Goal: Task Accomplishment & Management: Use online tool/utility

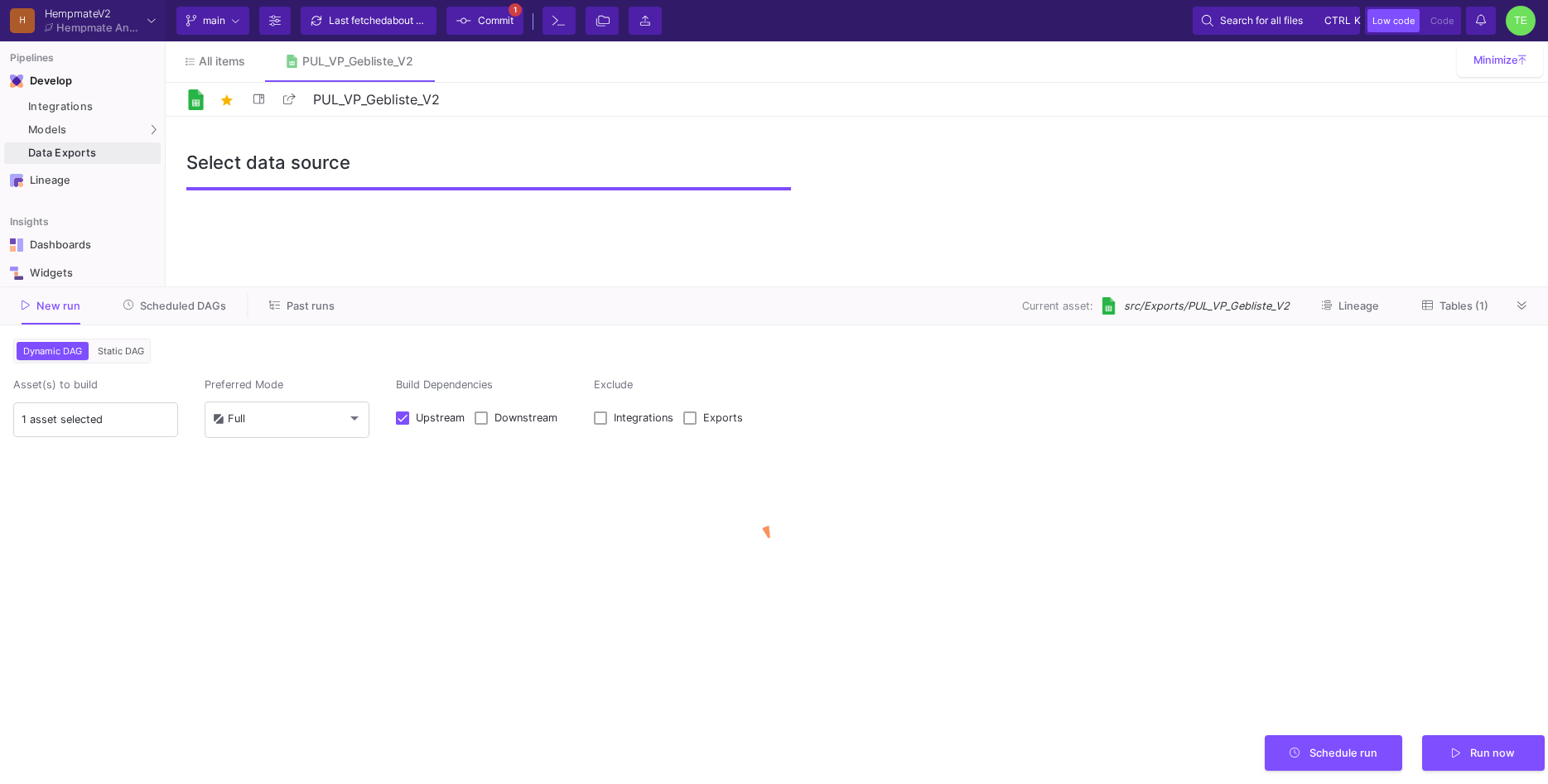
click at [66, 151] on div "Data Exports" at bounding box center [92, 154] width 128 height 14
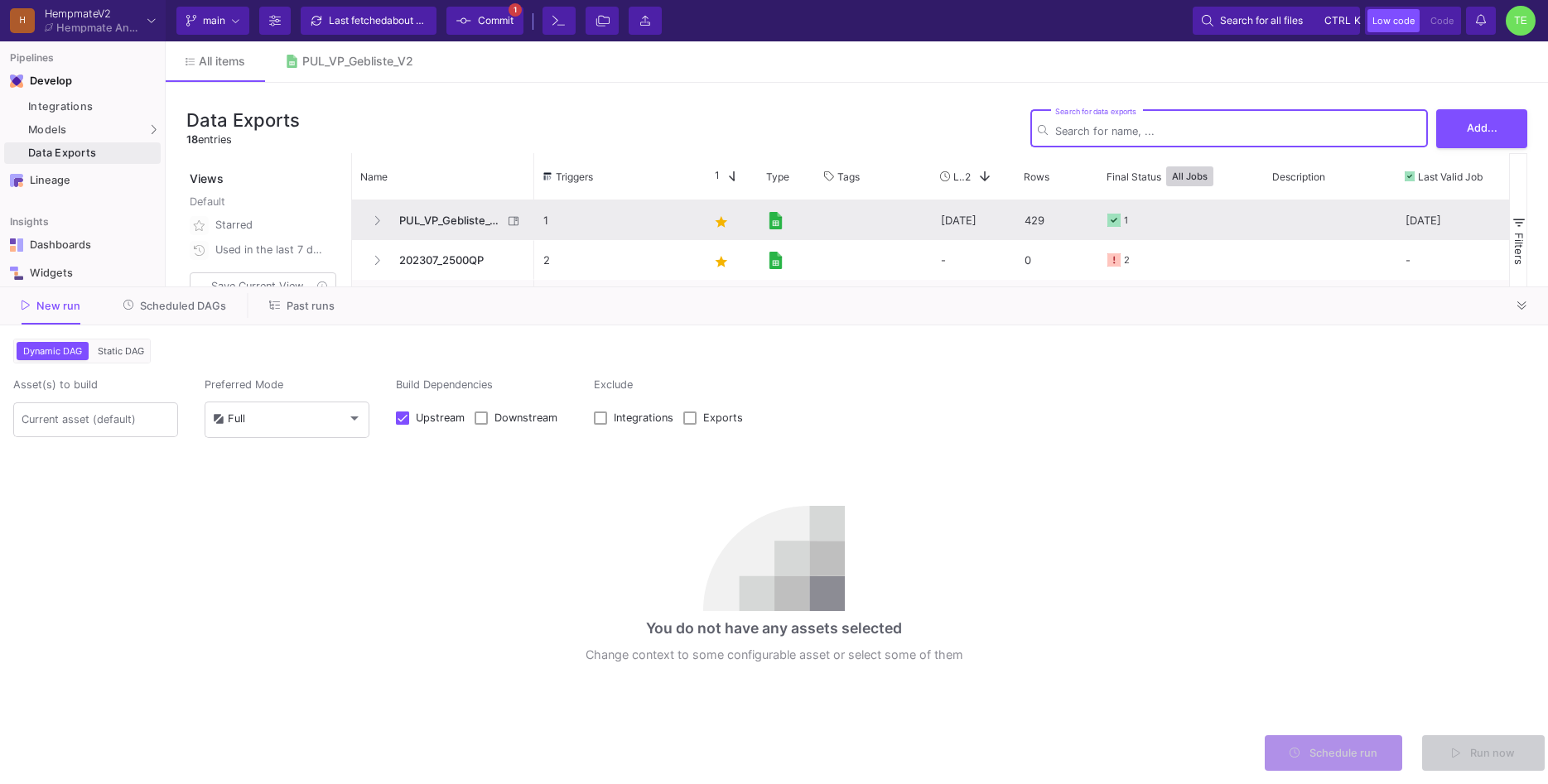
click at [965, 213] on div "[DATE]" at bounding box center [974, 220] width 84 height 40
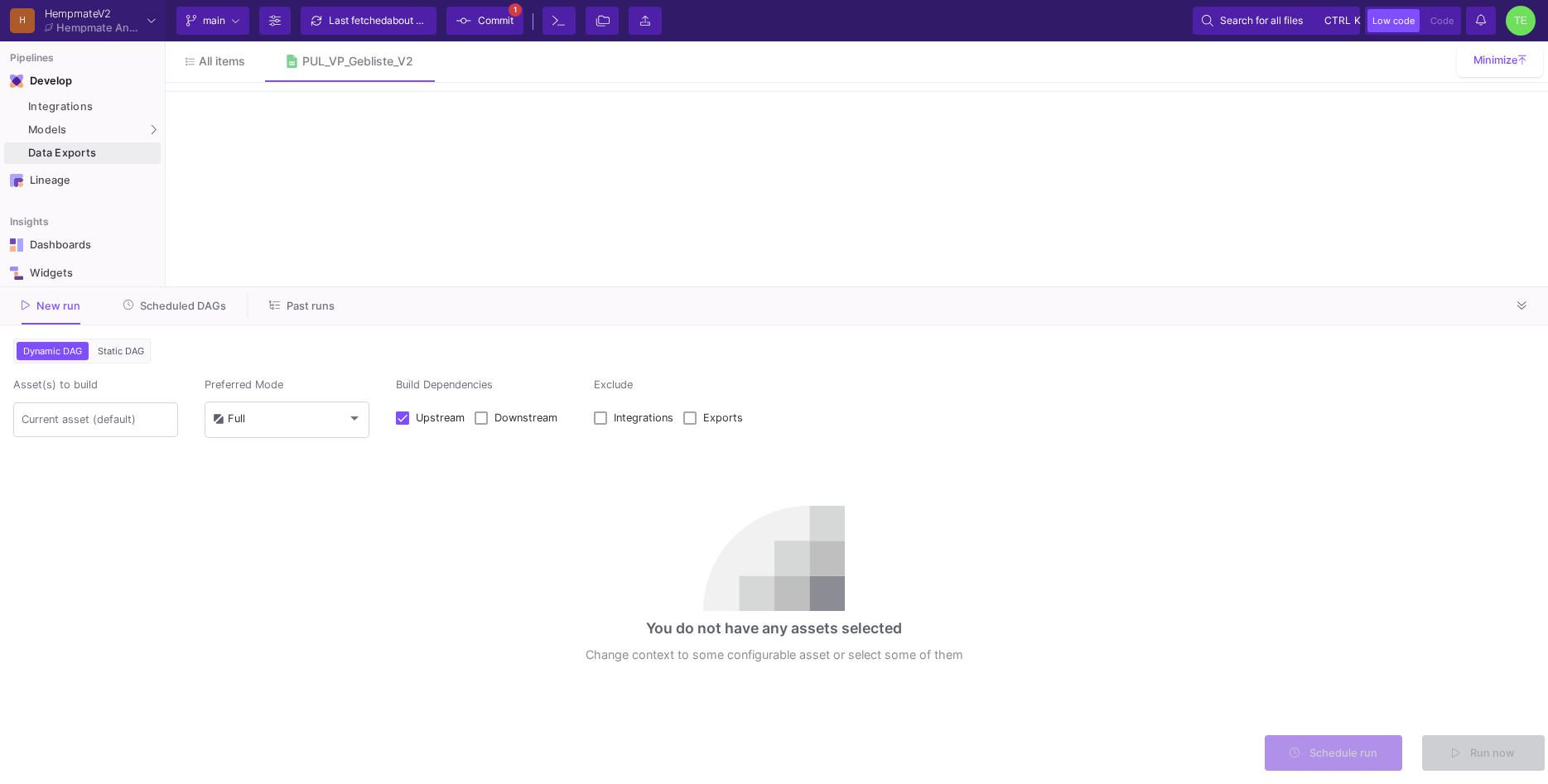
type input "1 asset selected"
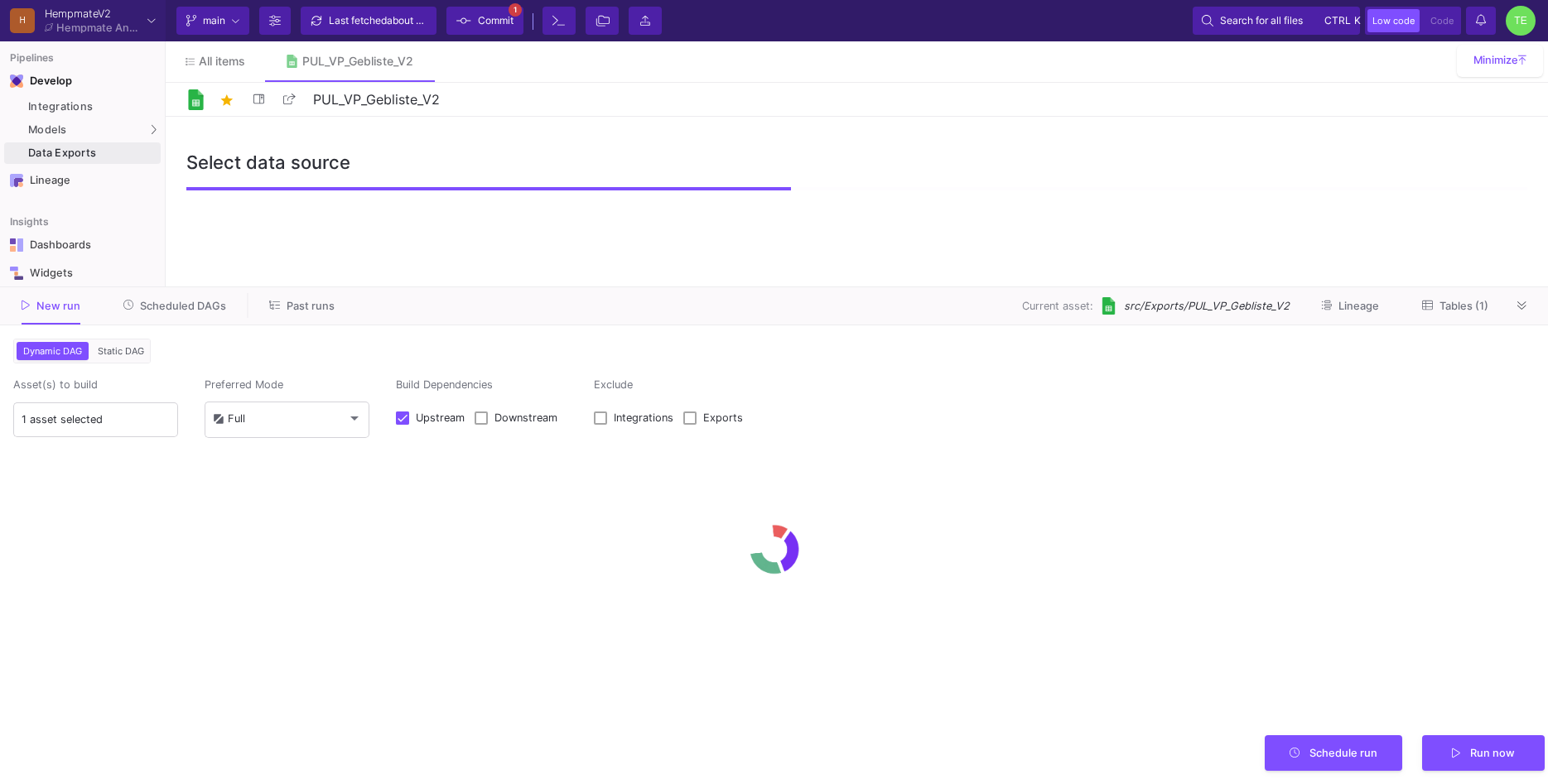
click at [502, 24] on span "Commit" at bounding box center [496, 20] width 36 height 25
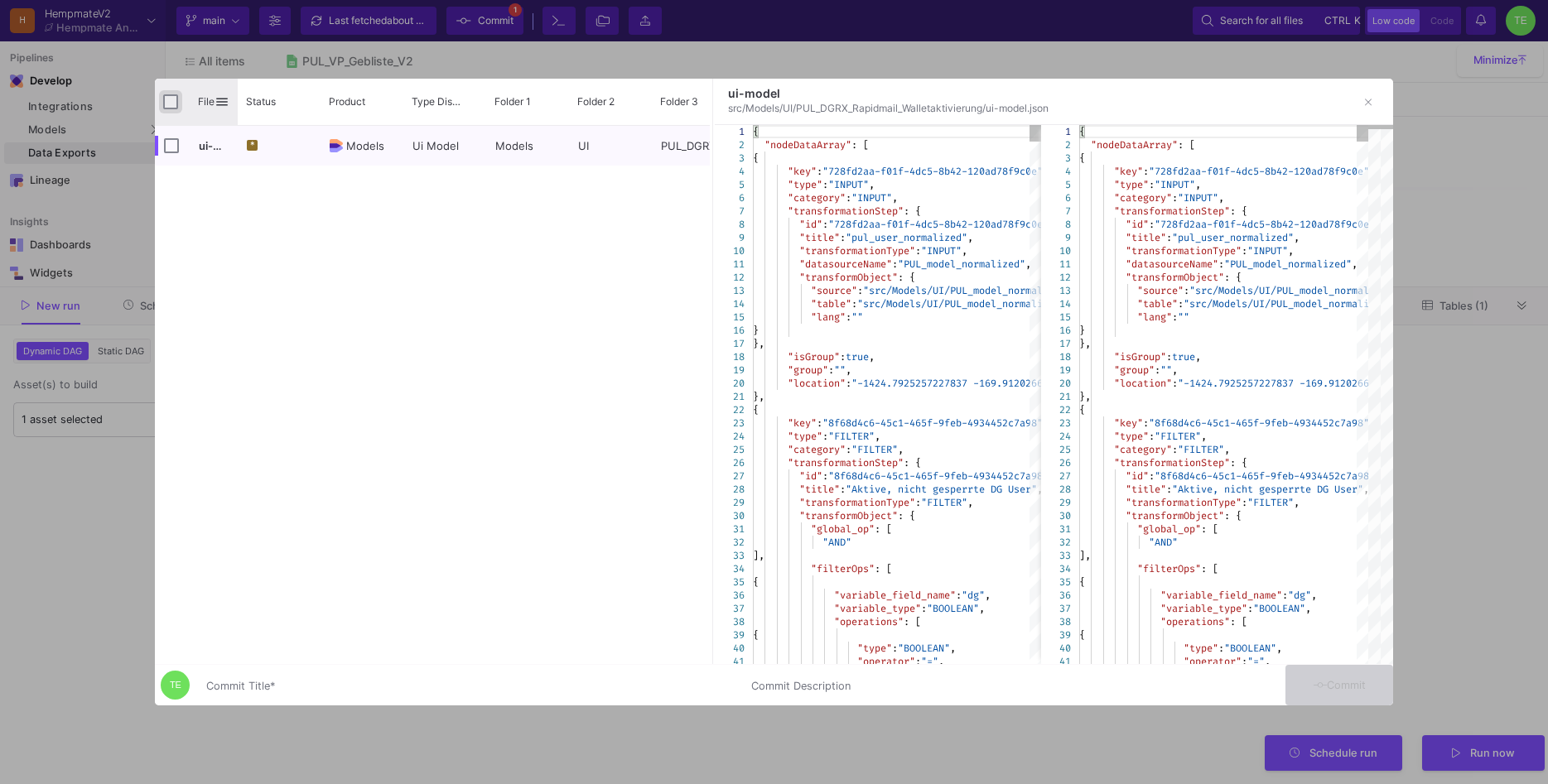
click at [170, 99] on input "Press Space to toggle all rows selection (unchecked)" at bounding box center [170, 102] width 15 height 15
checkbox input "true"
click at [297, 687] on input "Commit Title *" at bounding box center [468, 687] width 525 height 14
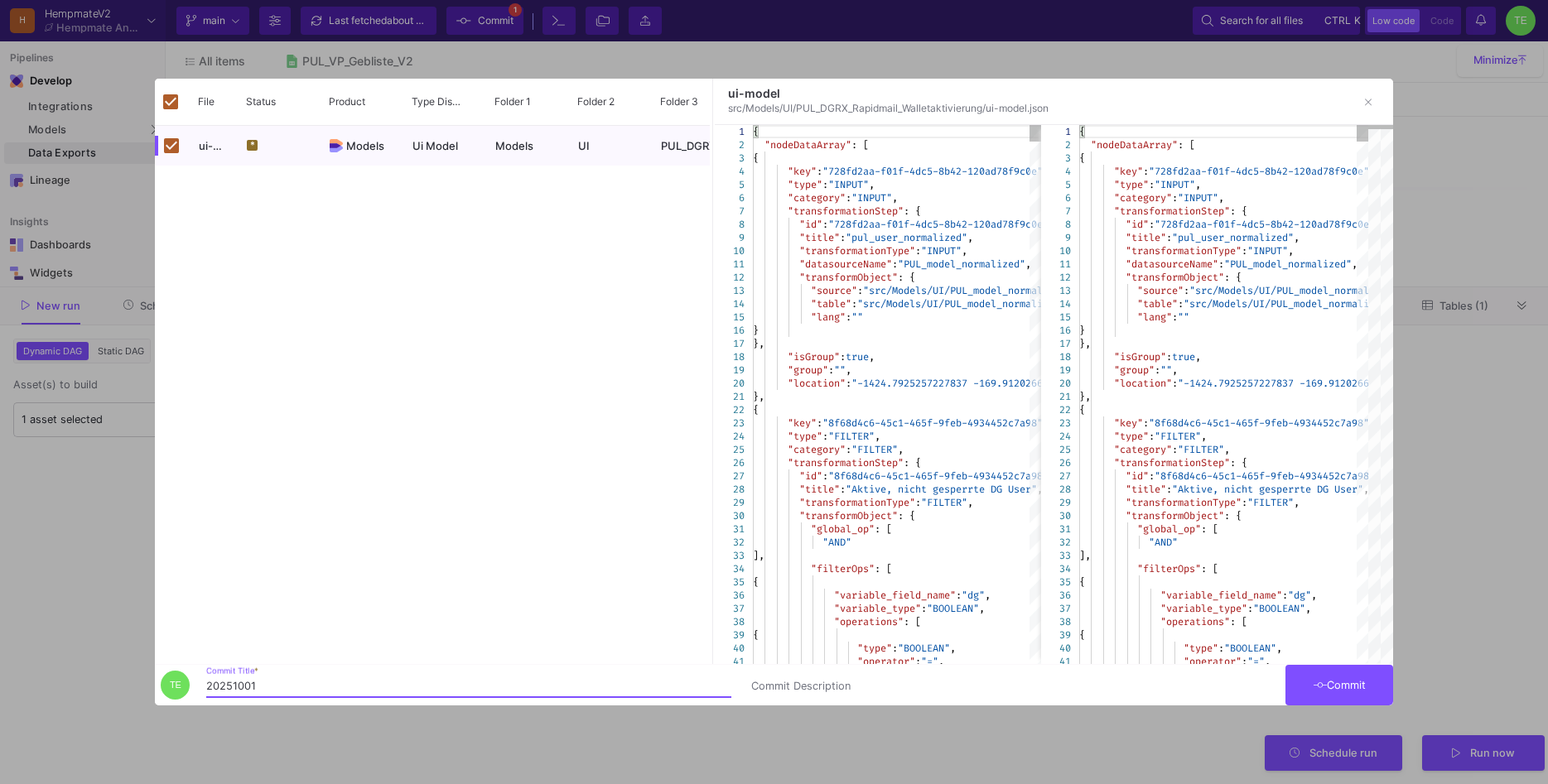
type input "20251001"
click at [1366, 684] on span "Commit" at bounding box center [1340, 685] width 52 height 13
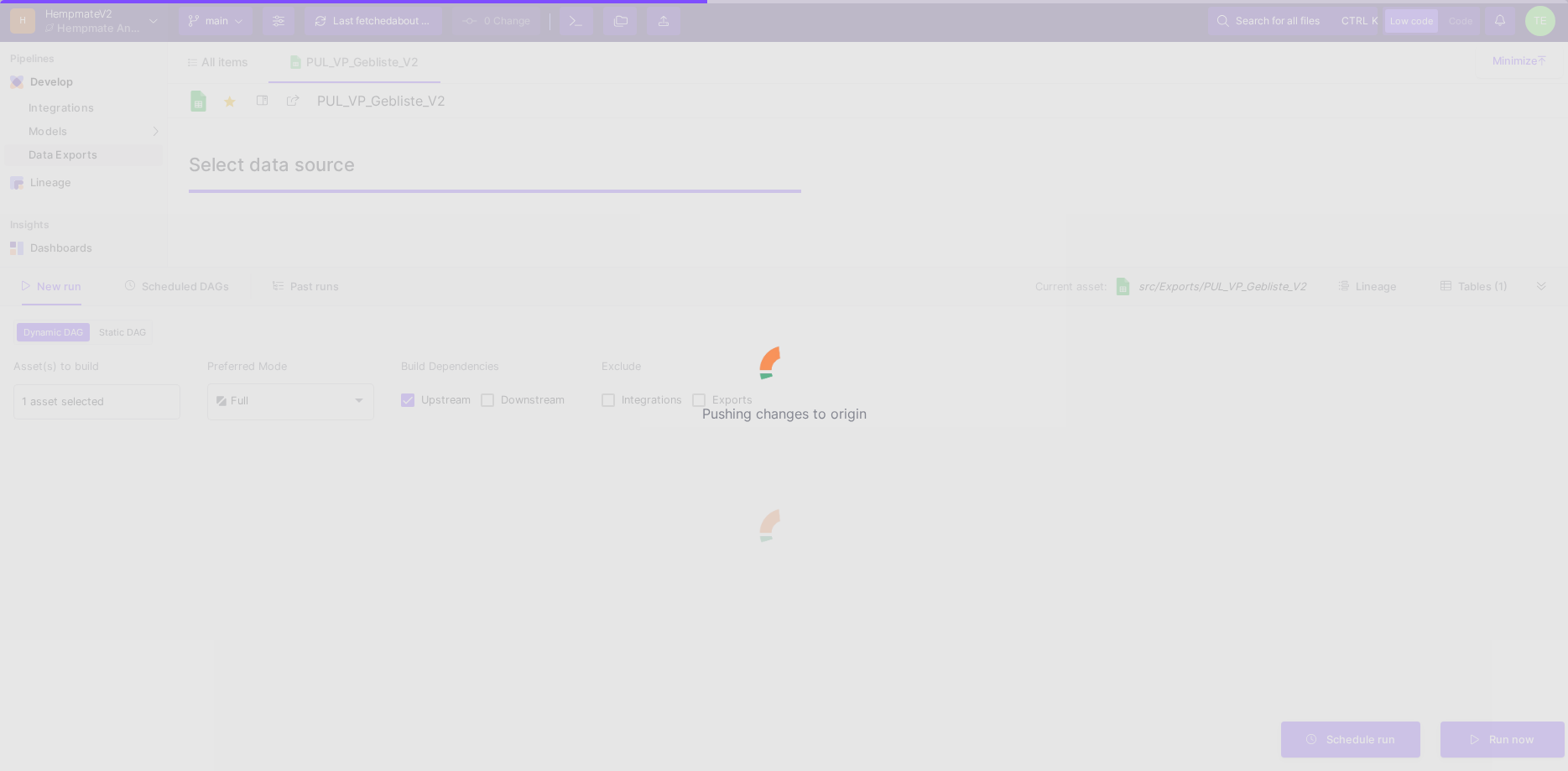
checkbox input "false"
